Goal: Task Accomplishment & Management: Use online tool/utility

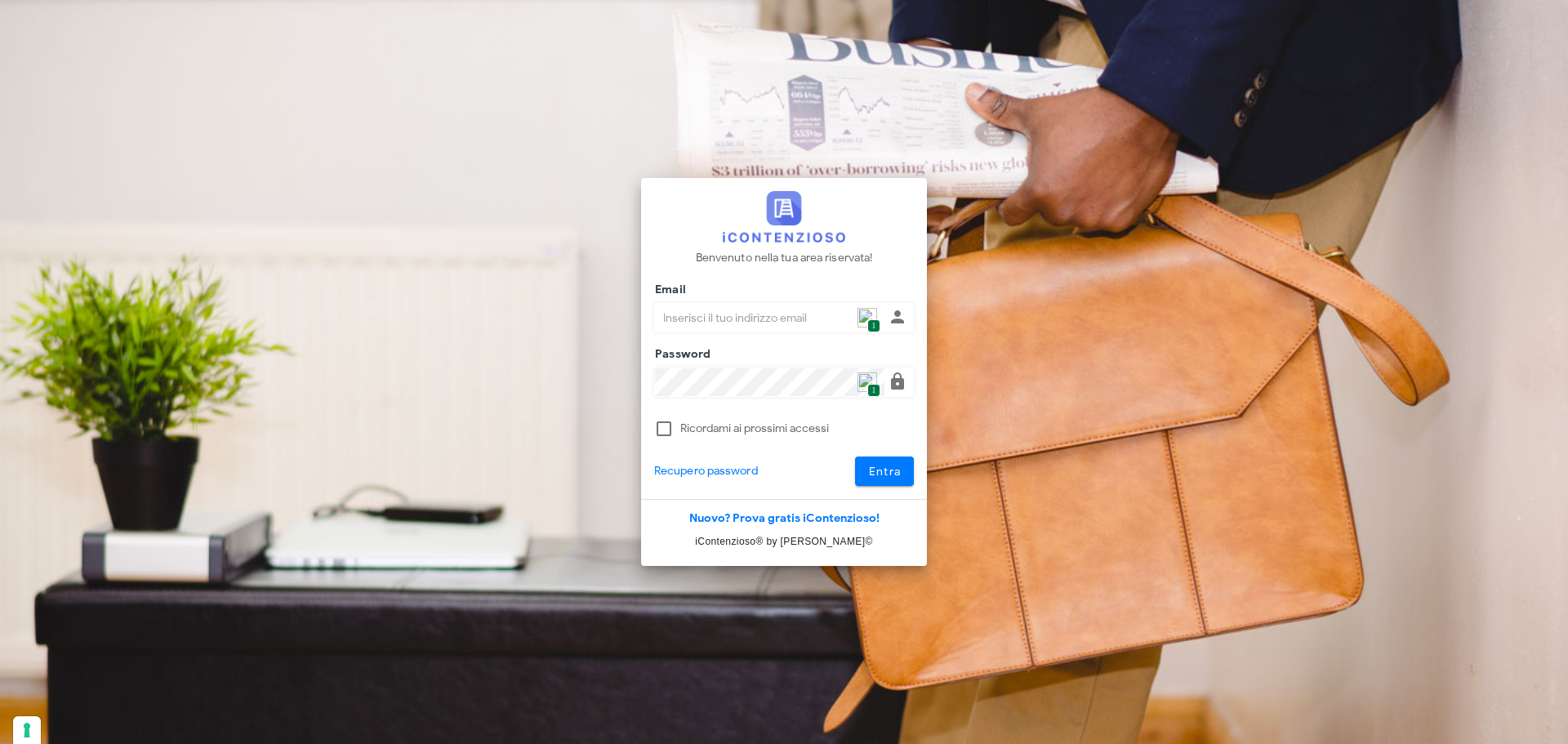
click at [865, 324] on img at bounding box center [867, 318] width 20 height 20
type input "p.rizza@studioassociatoadrev.it"
click at [895, 471] on span "Entra" at bounding box center [885, 471] width 33 height 14
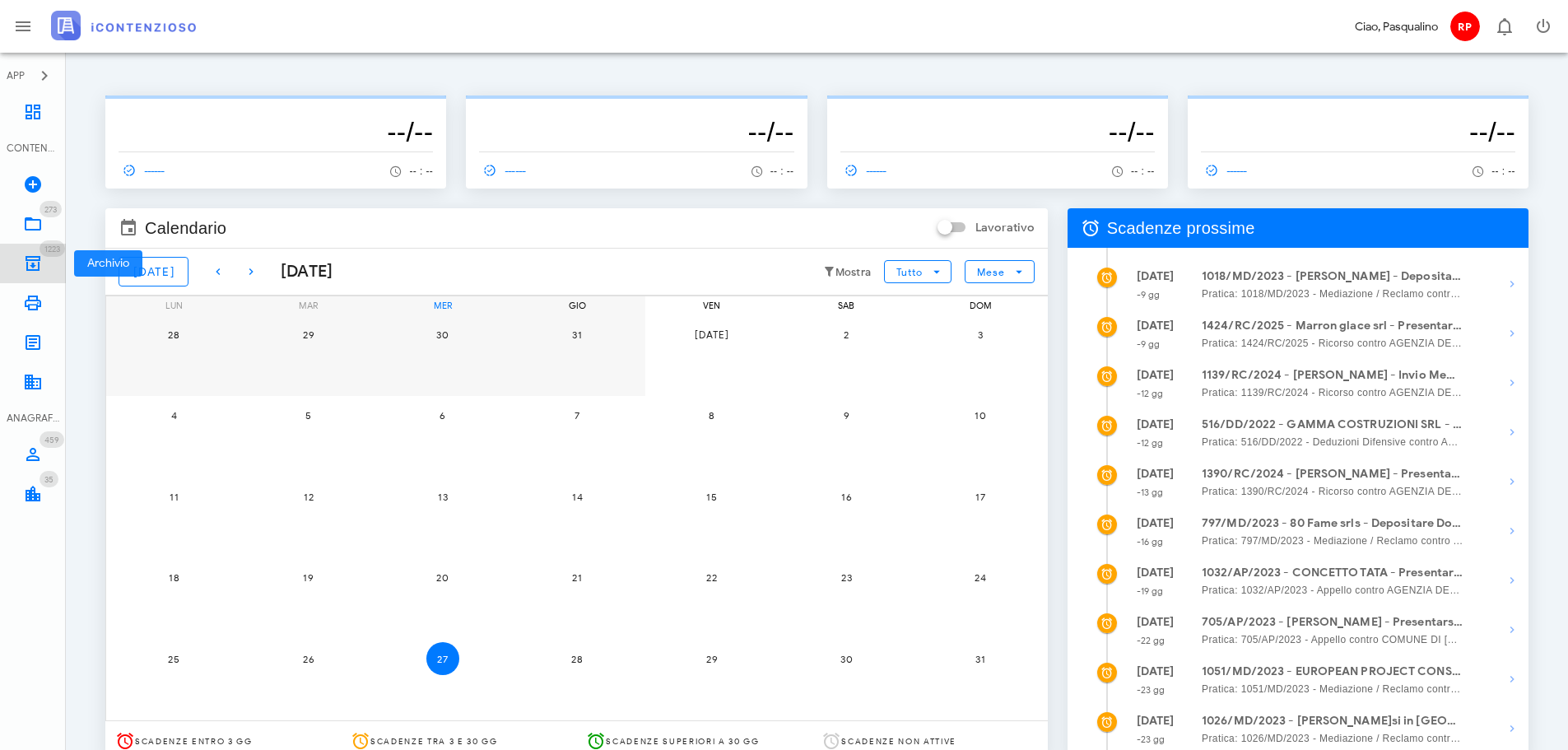
click at [54, 254] on span "1223" at bounding box center [53, 248] width 26 height 17
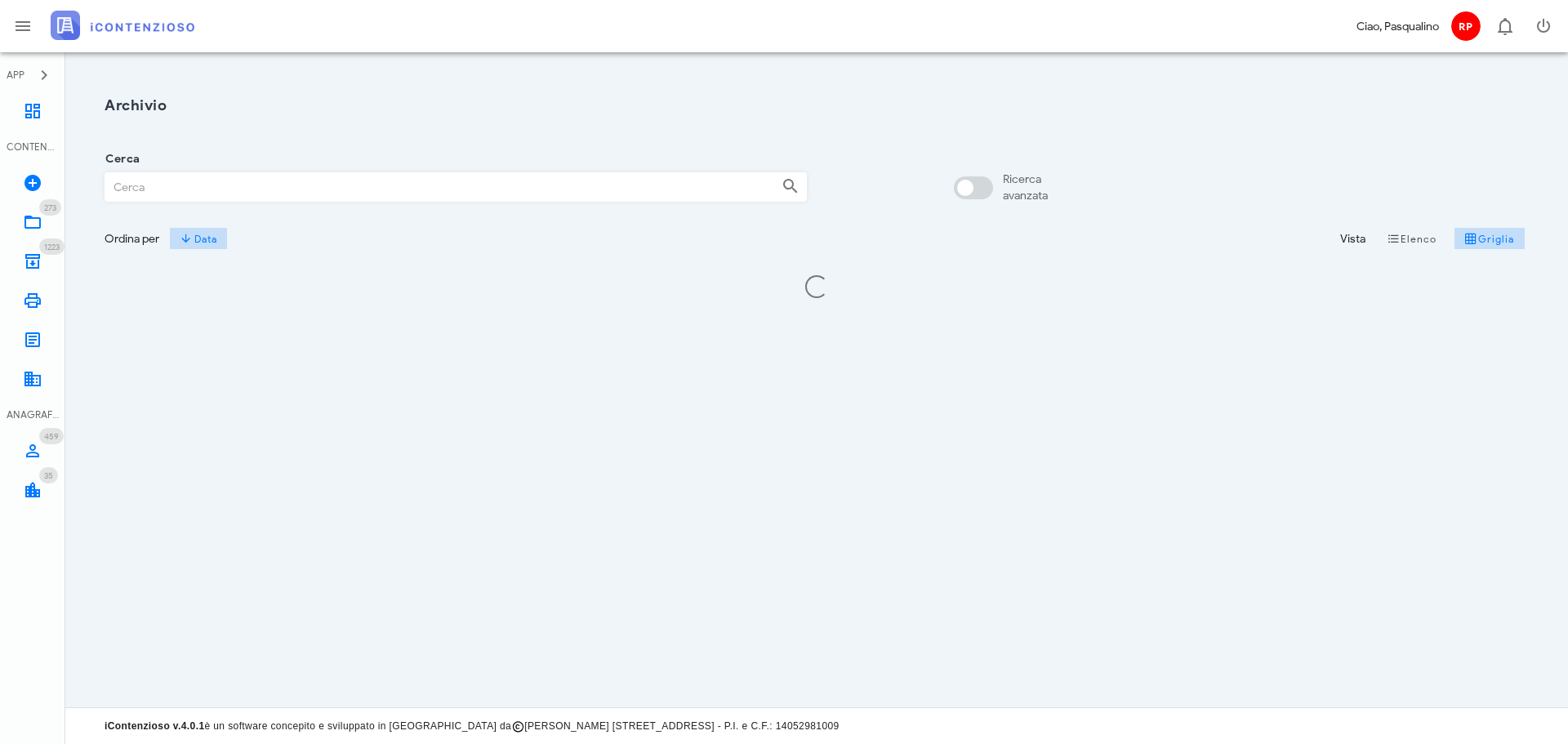
click at [306, 184] on input "Cerca" at bounding box center [437, 187] width 663 height 28
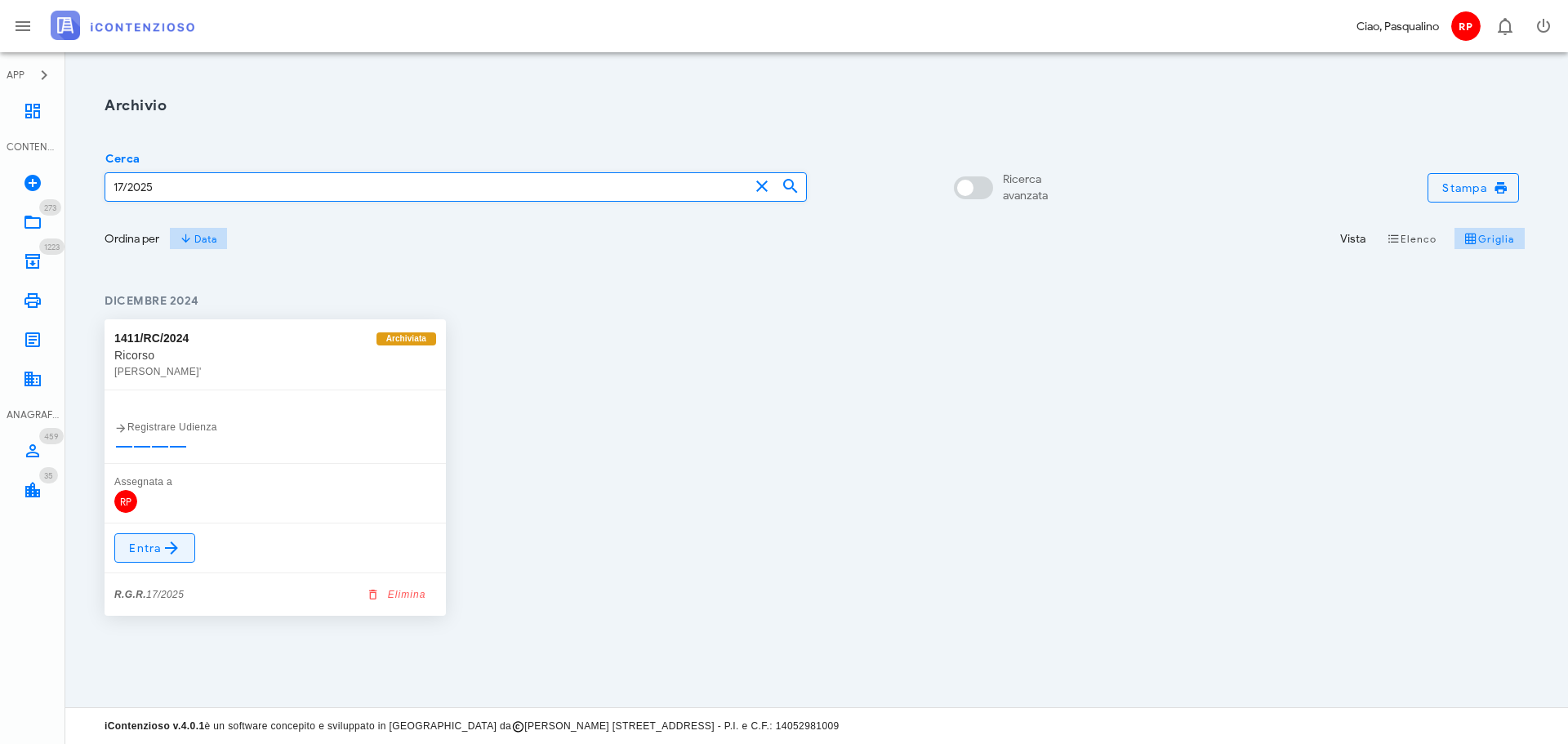
type input "17/2025"
click at [185, 548] on link "Entra" at bounding box center [155, 548] width 81 height 30
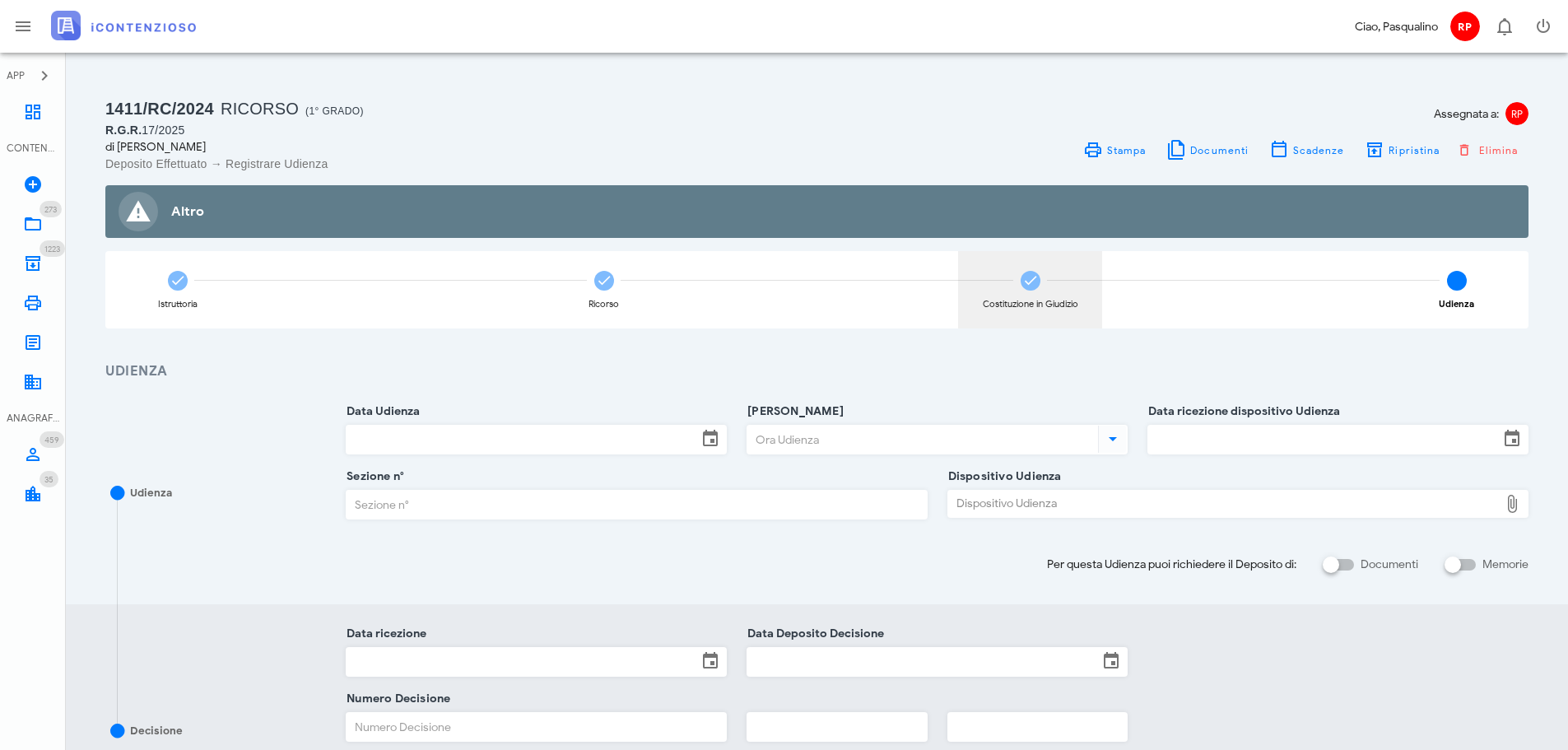
click at [999, 293] on div "Costituzione in Giudizio" at bounding box center [1029, 290] width 144 height 77
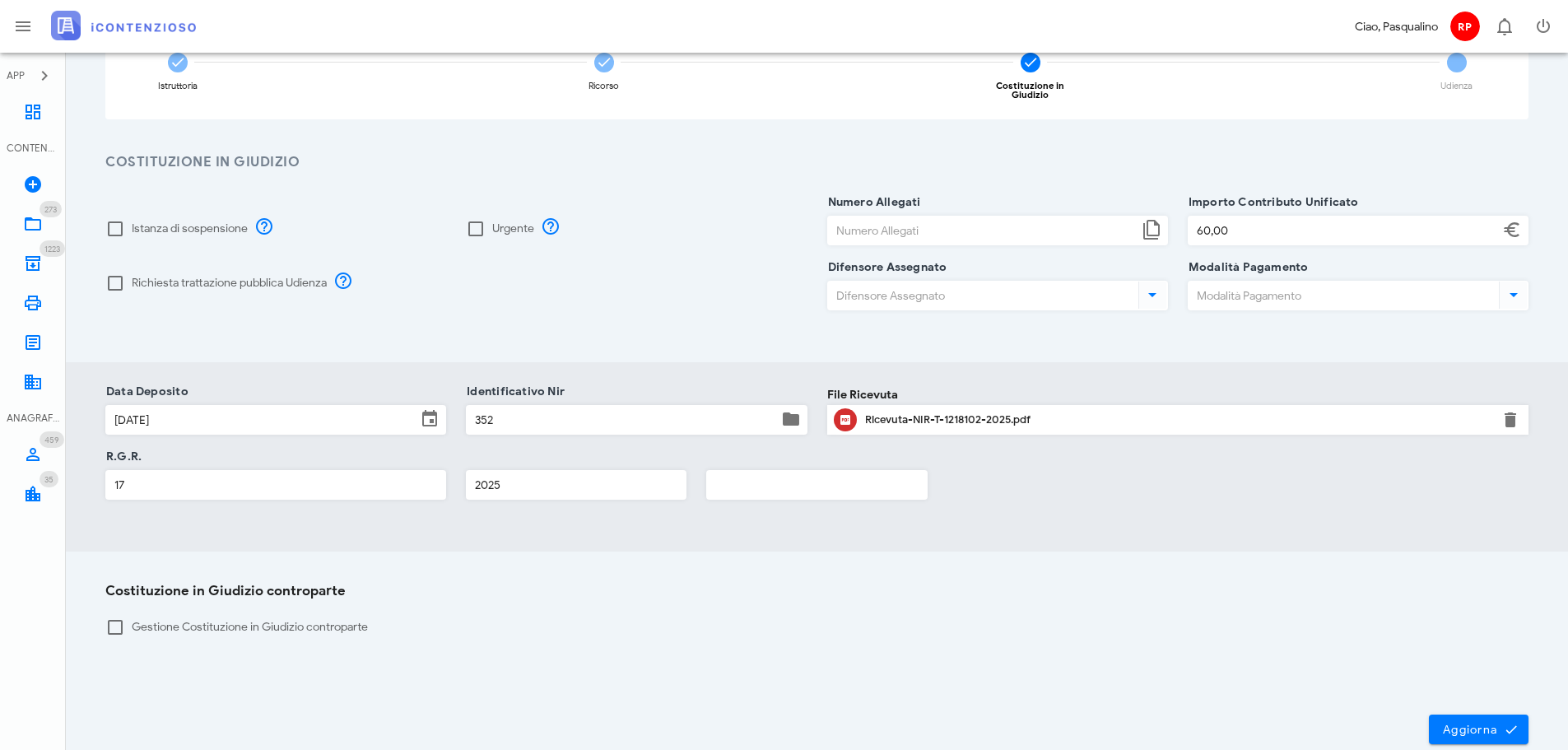
scroll to position [247, 0]
